Goal: Information Seeking & Learning: Compare options

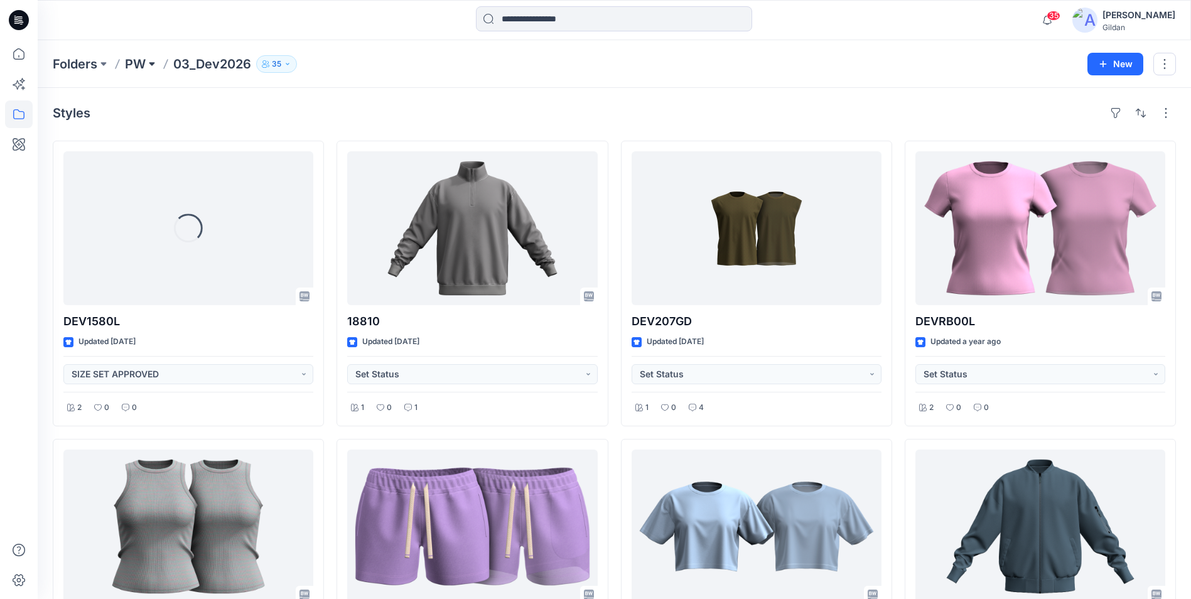
click at [149, 64] on button at bounding box center [152, 64] width 13 height 18
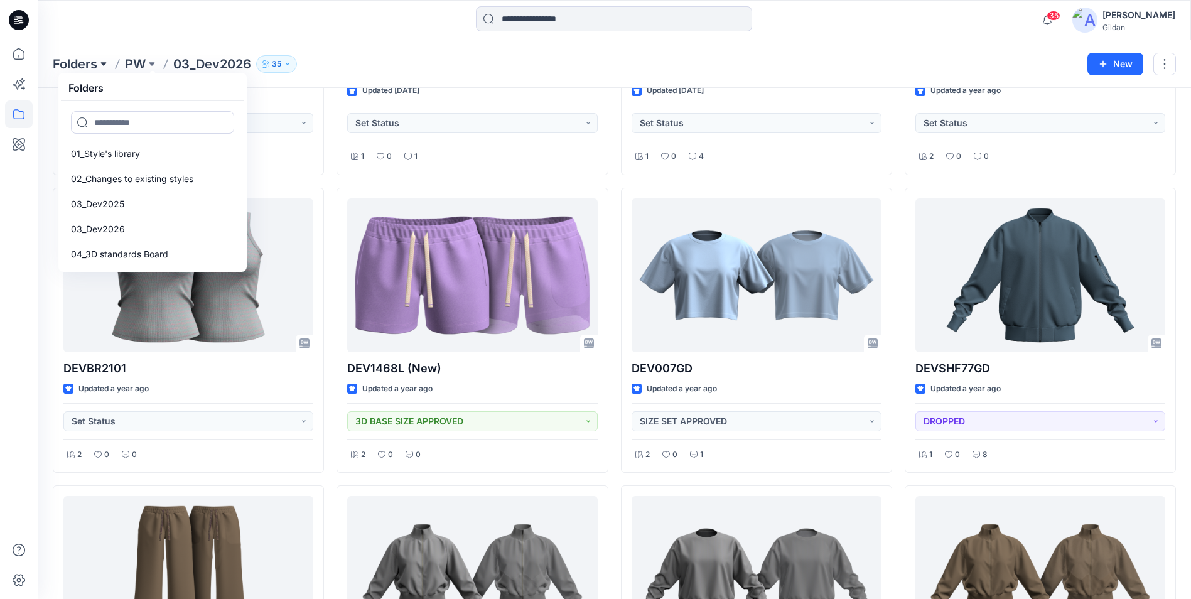
click at [104, 62] on button at bounding box center [103, 64] width 13 height 18
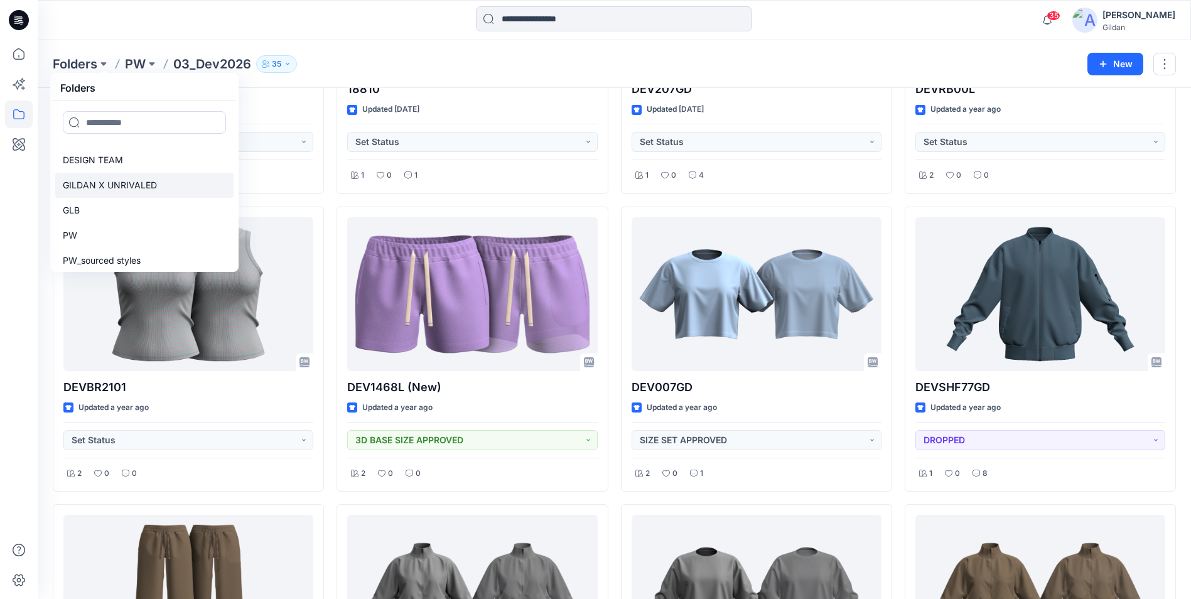
scroll to position [38, 0]
click at [76, 239] on p "PW" at bounding box center [70, 241] width 14 height 15
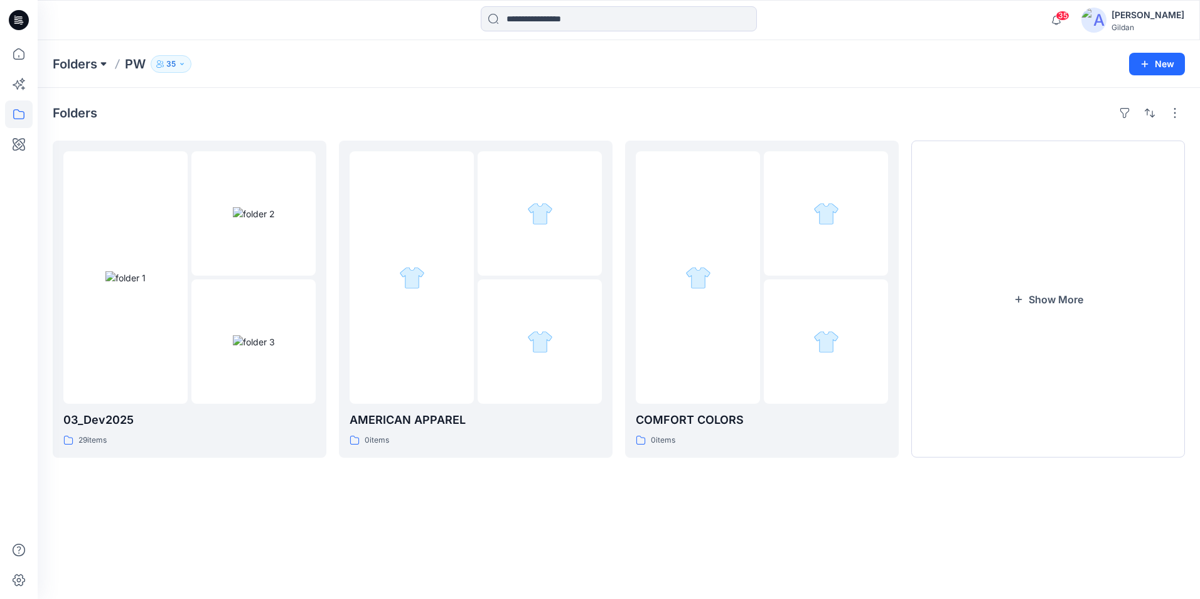
click at [104, 62] on button at bounding box center [103, 64] width 13 height 18
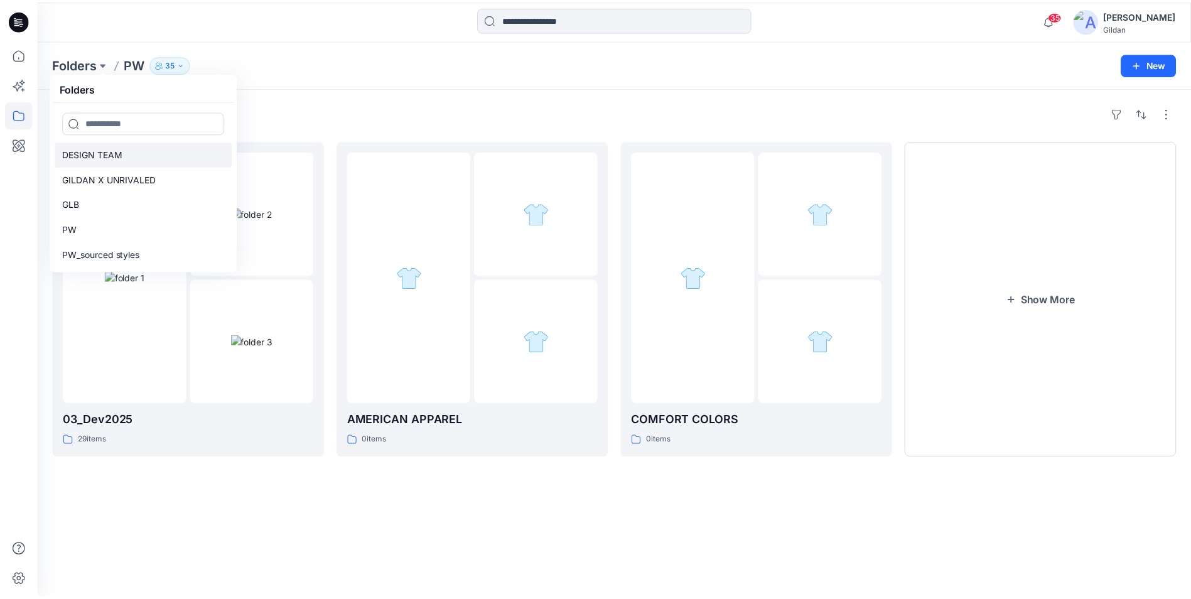
scroll to position [100, 0]
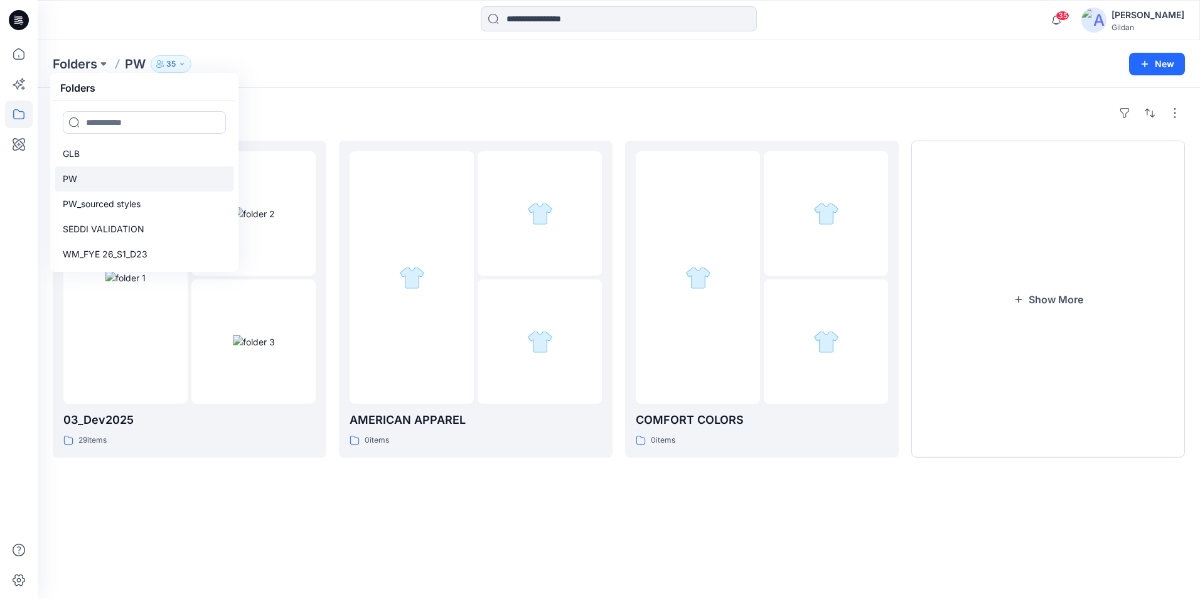
click at [67, 174] on p "PW" at bounding box center [70, 178] width 14 height 15
click at [79, 181] on link "PW" at bounding box center [144, 178] width 178 height 25
click at [16, 56] on icon at bounding box center [19, 54] width 28 height 28
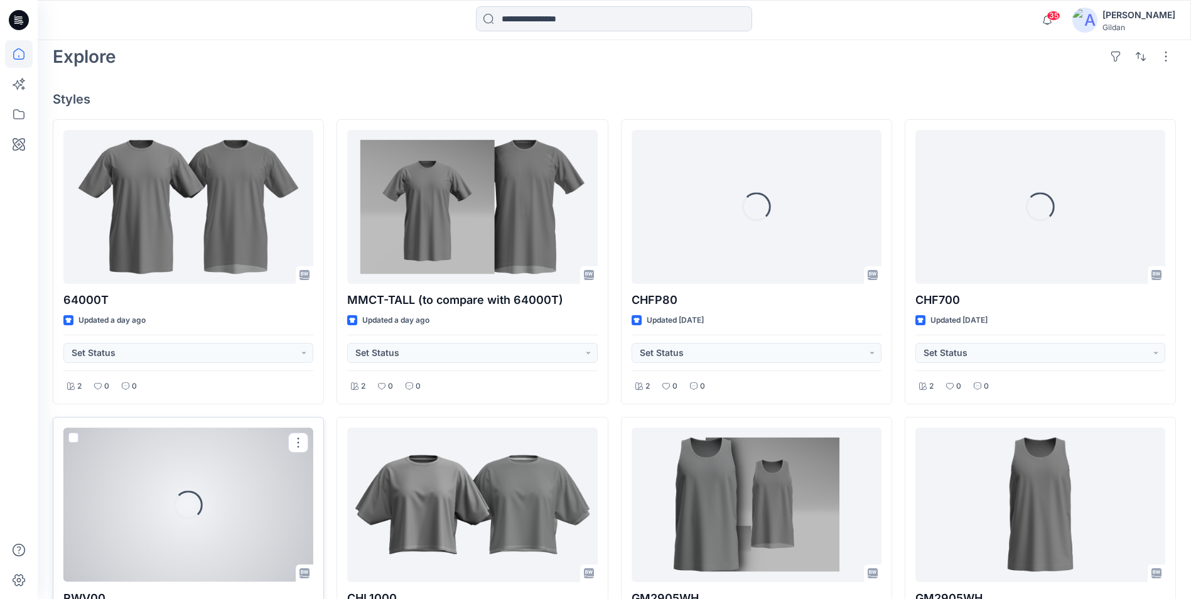
scroll to position [377, 0]
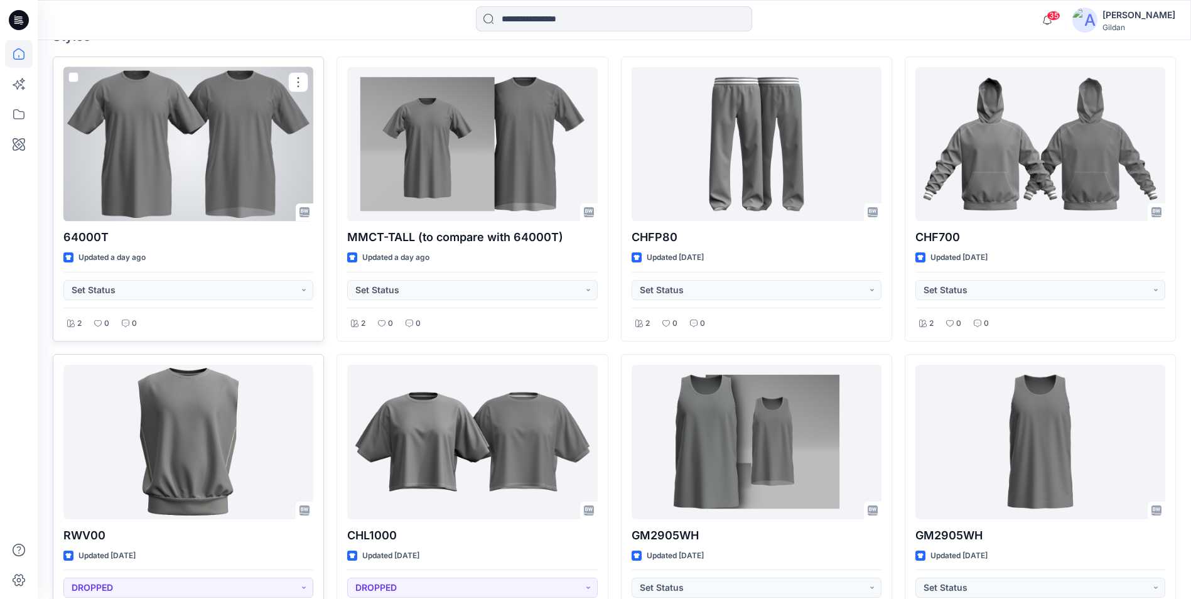
click at [195, 132] on div at bounding box center [188, 144] width 250 height 154
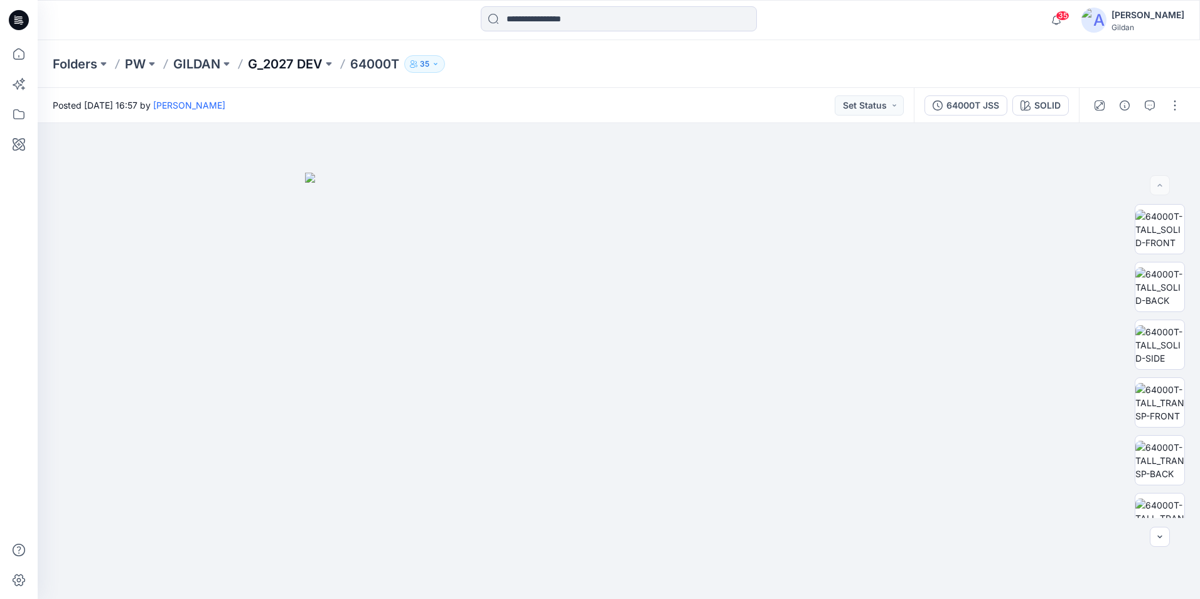
click at [284, 61] on p "G_2027 DEV" at bounding box center [285, 64] width 75 height 18
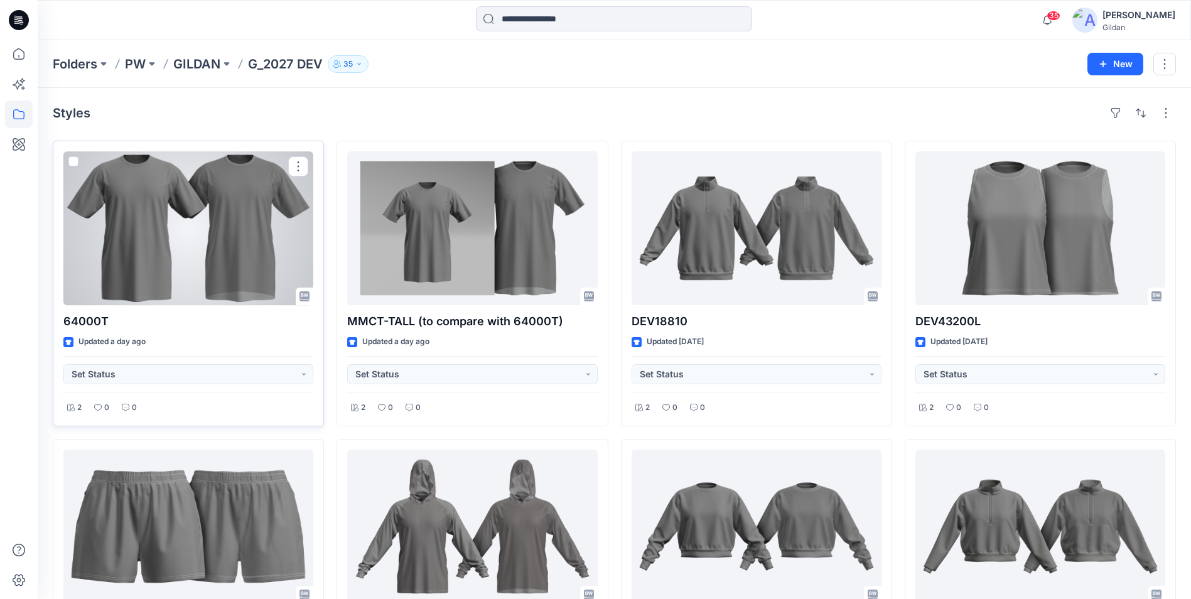
click at [163, 220] on div at bounding box center [188, 228] width 250 height 154
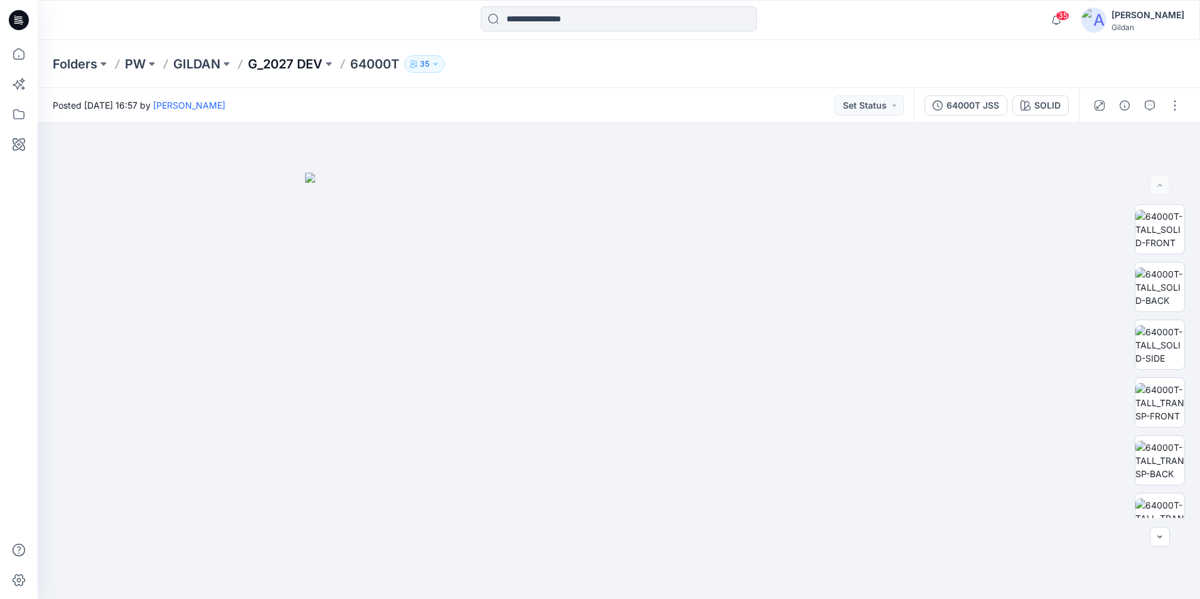
click at [292, 64] on p "G_2027 DEV" at bounding box center [285, 64] width 75 height 18
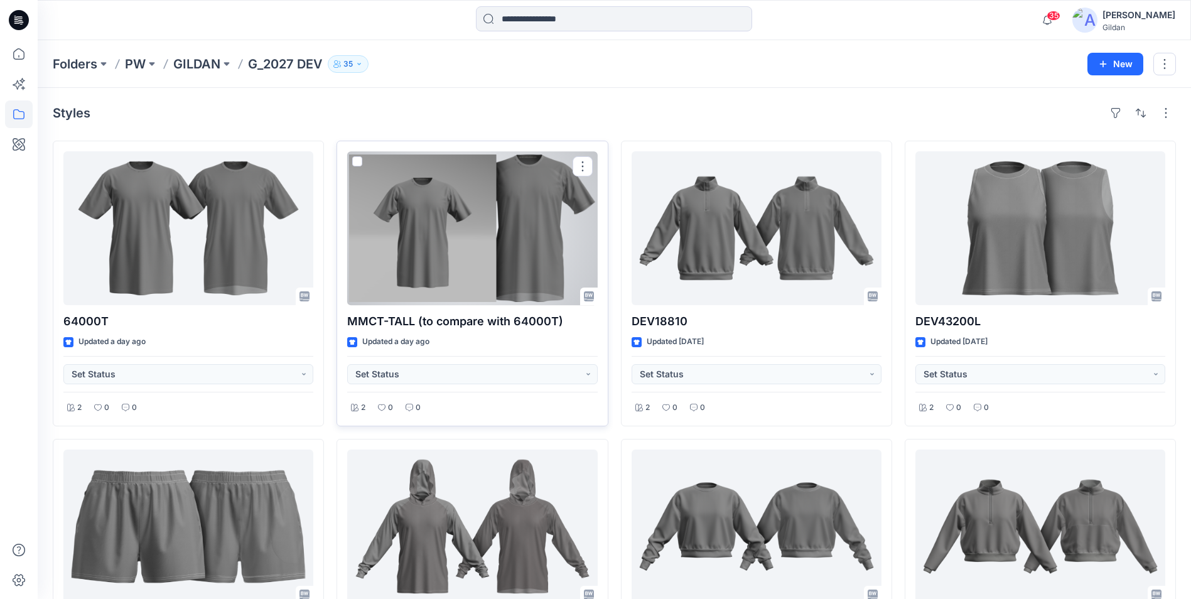
click at [469, 223] on div at bounding box center [472, 228] width 250 height 154
